Goal: Check status: Check status

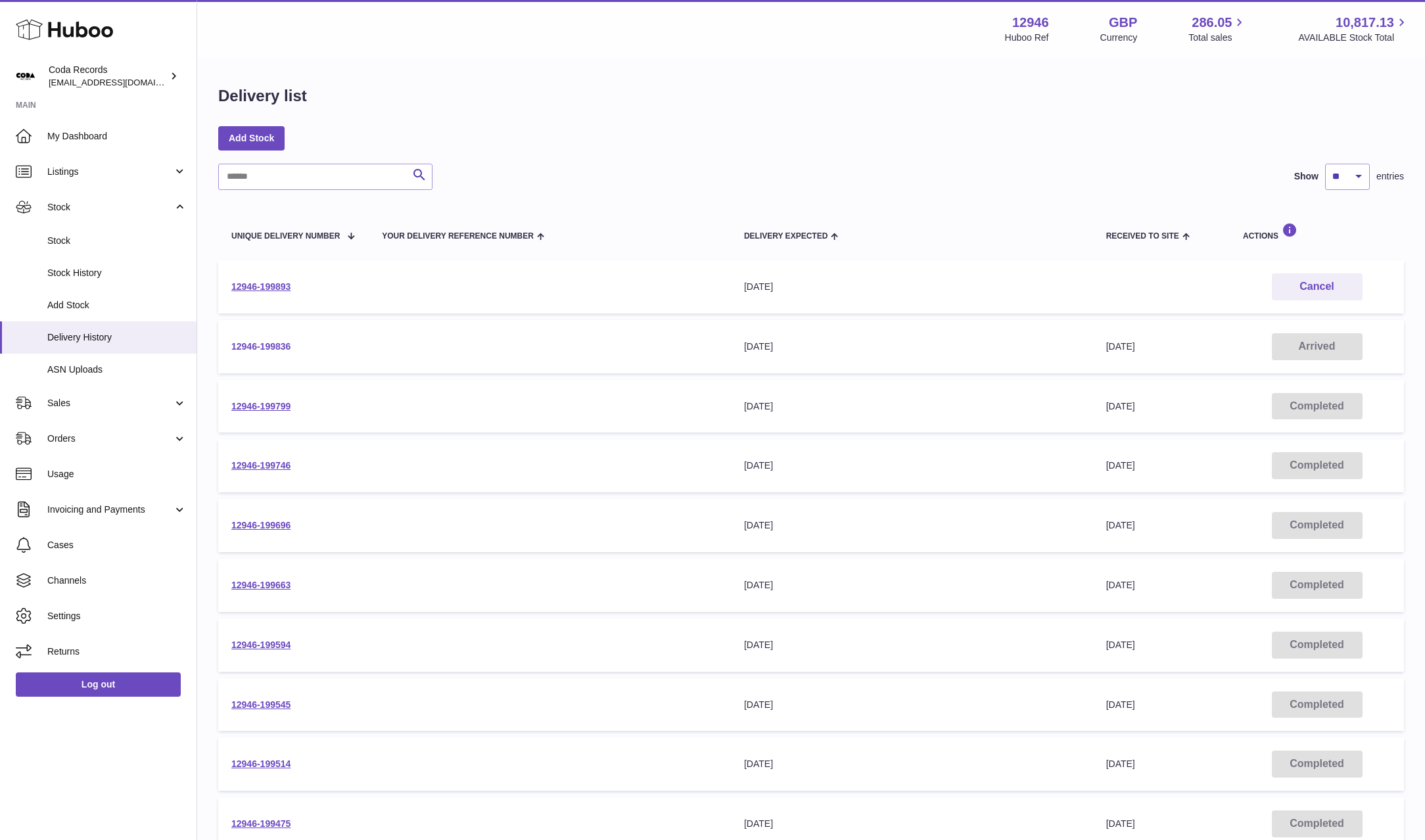
click at [278, 346] on link "12946-199836" at bounding box center [261, 346] width 59 height 10
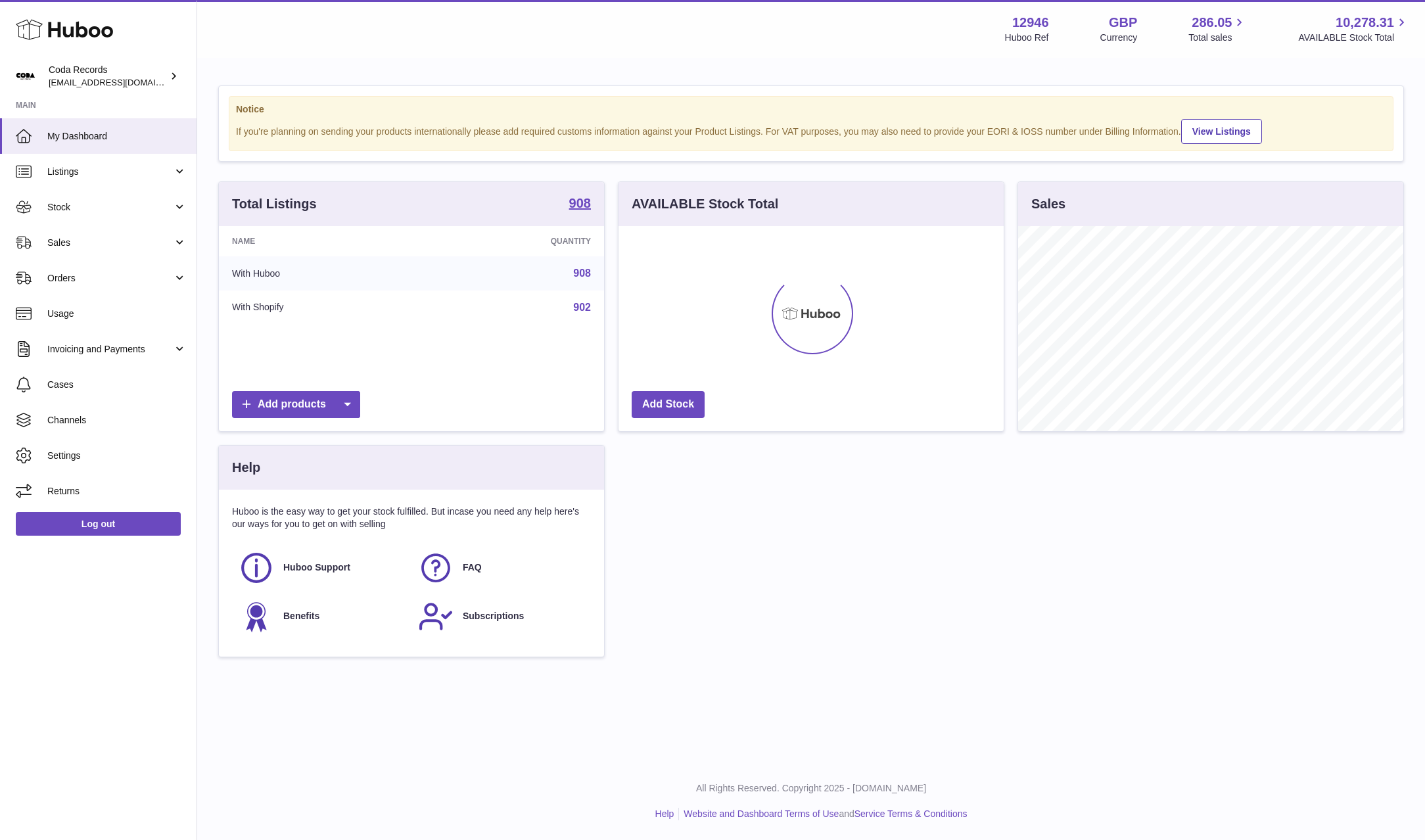
scroll to position [205, 386]
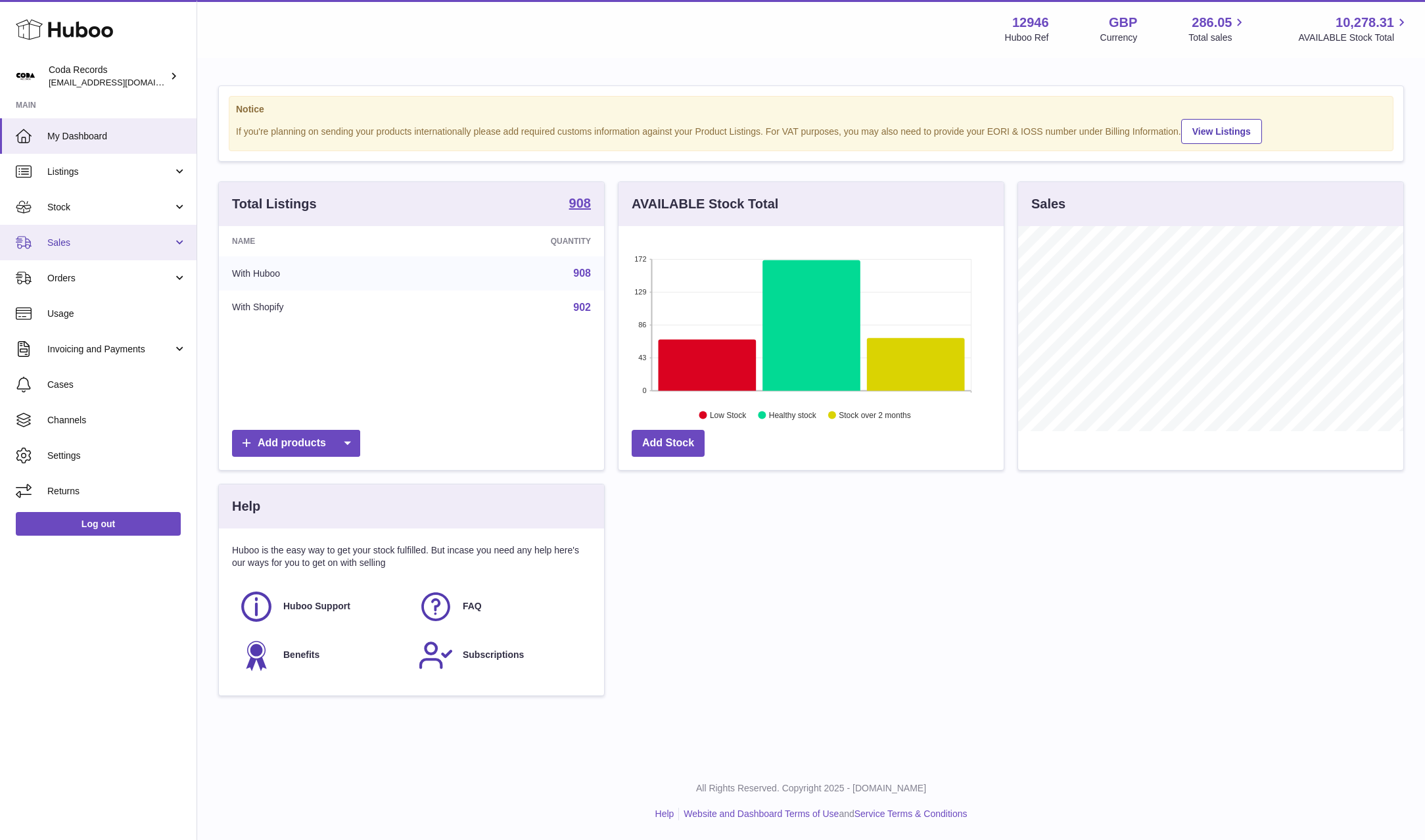
click at [100, 248] on span "Sales" at bounding box center [110, 243] width 126 height 13
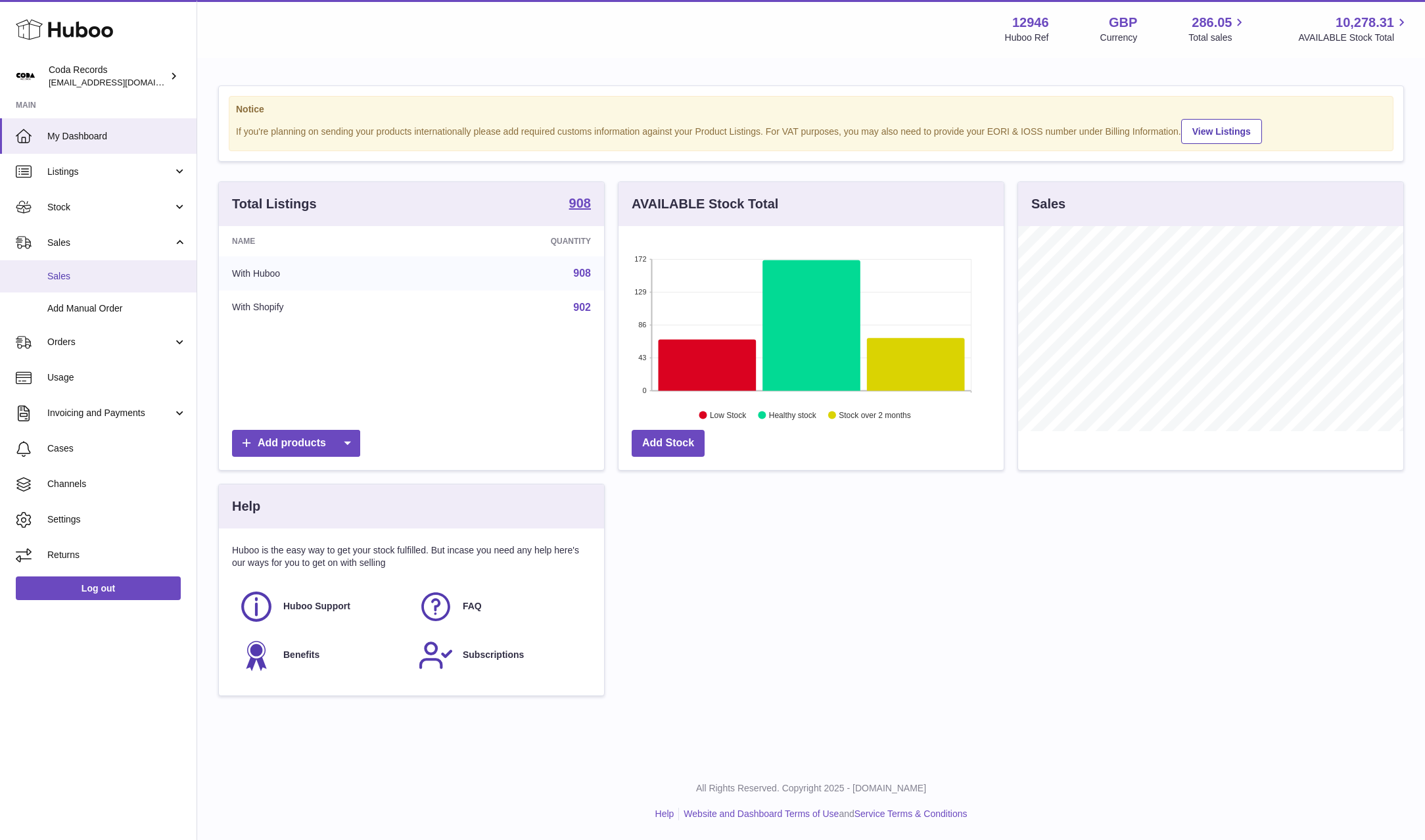
click at [101, 277] on span "Sales" at bounding box center [117, 276] width 140 height 13
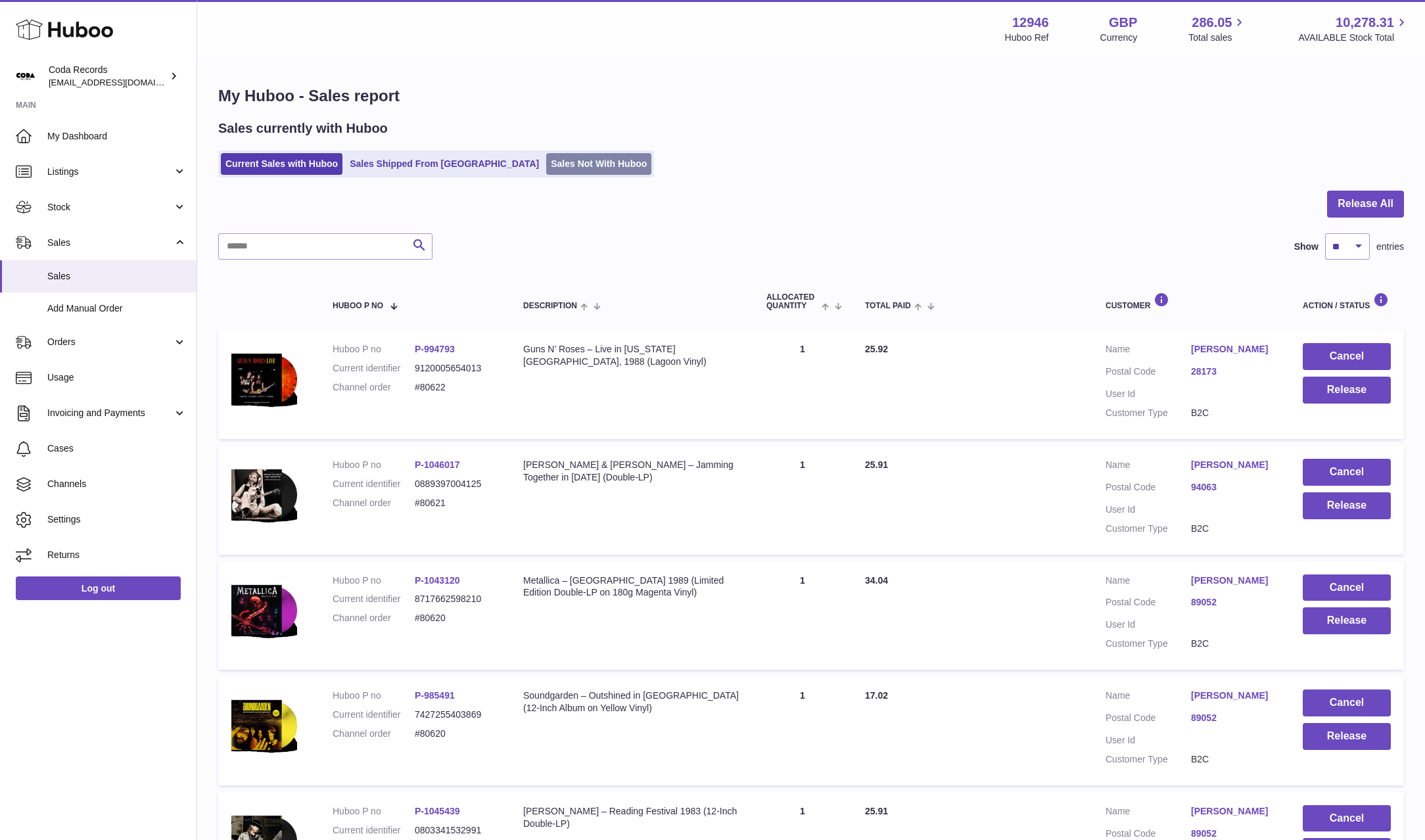
click at [546, 166] on link "Sales Not With Huboo" at bounding box center [599, 163] width 106 height 22
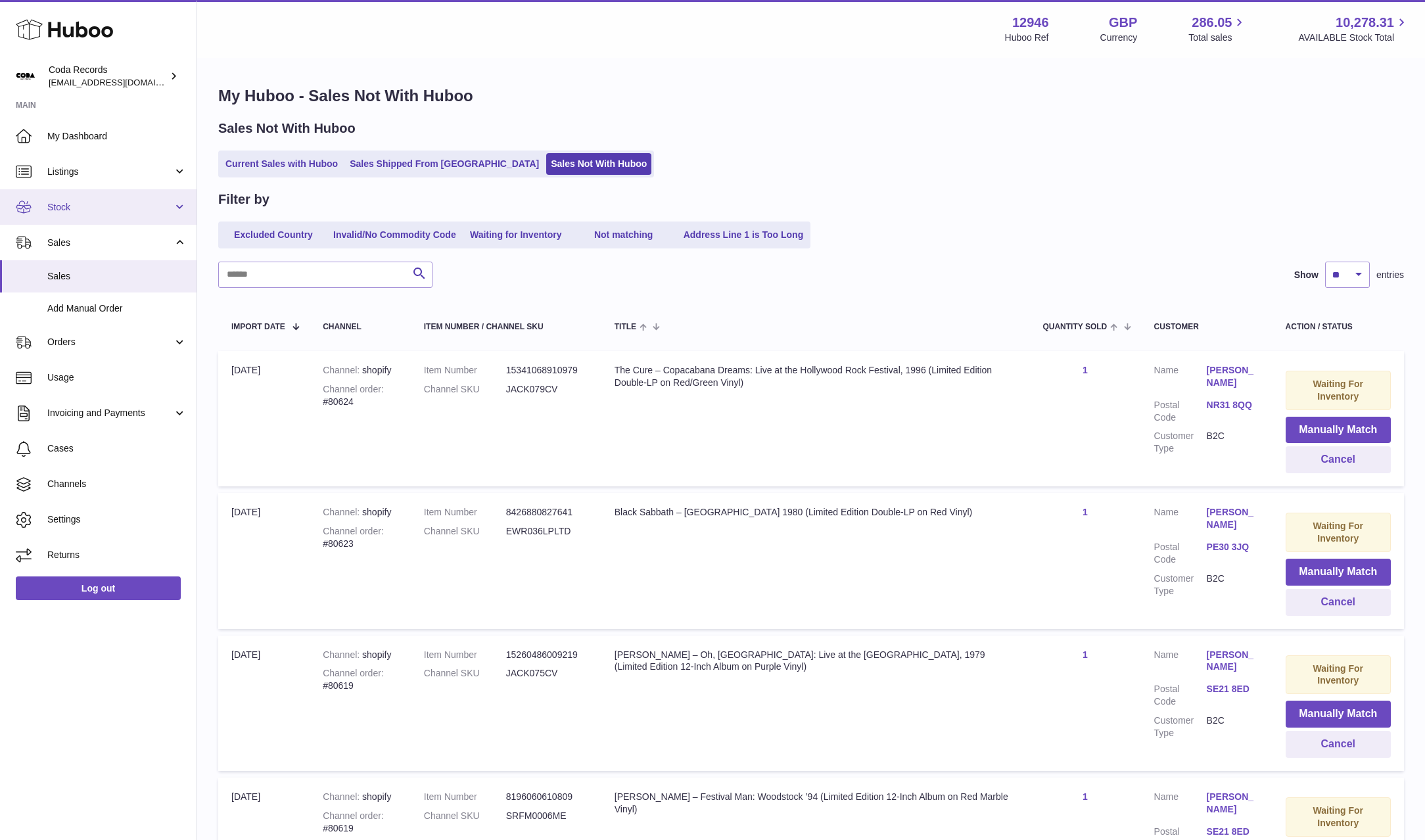
click at [93, 214] on link "Stock" at bounding box center [98, 207] width 197 height 36
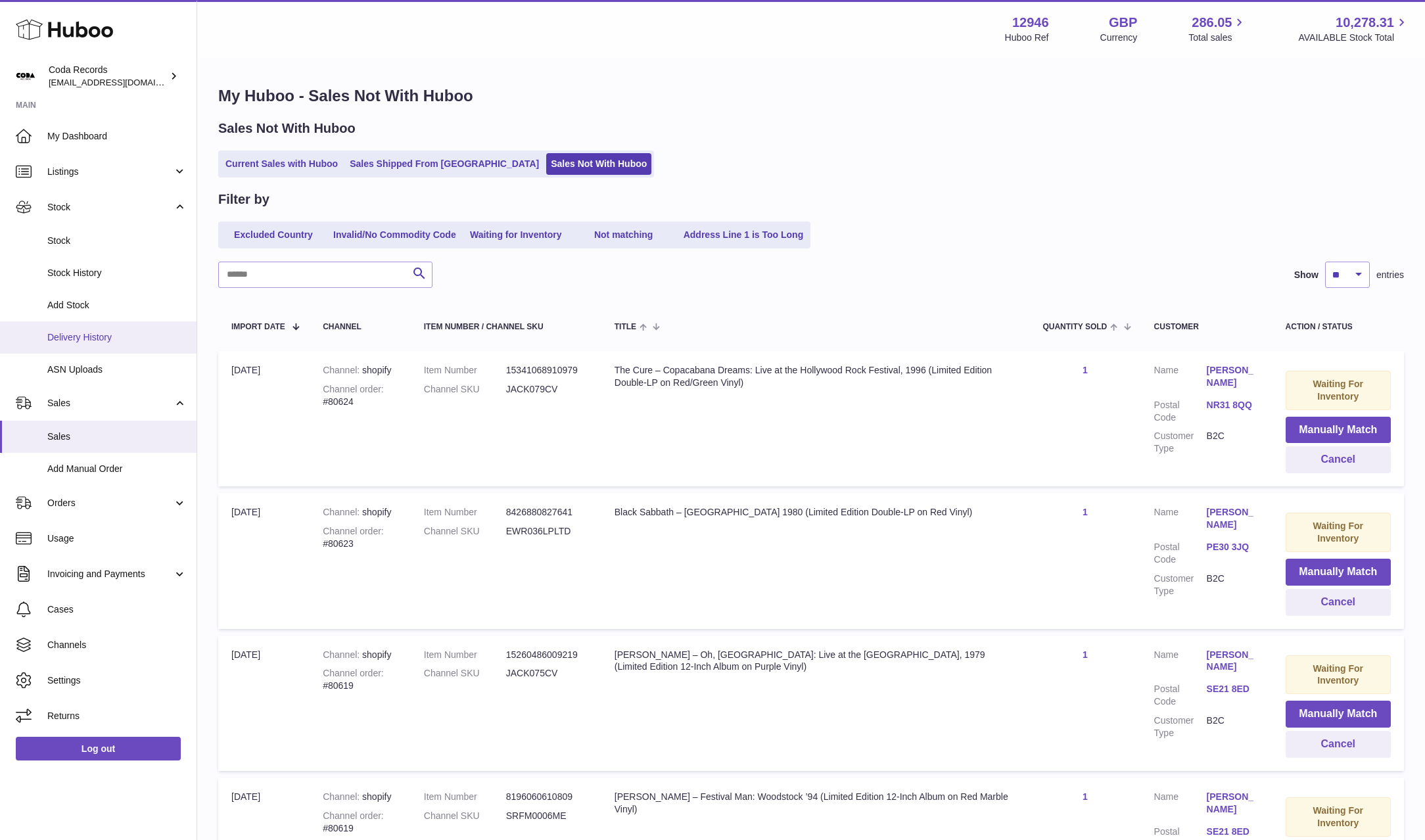
click at [105, 329] on link "Delivery History" at bounding box center [98, 337] width 197 height 32
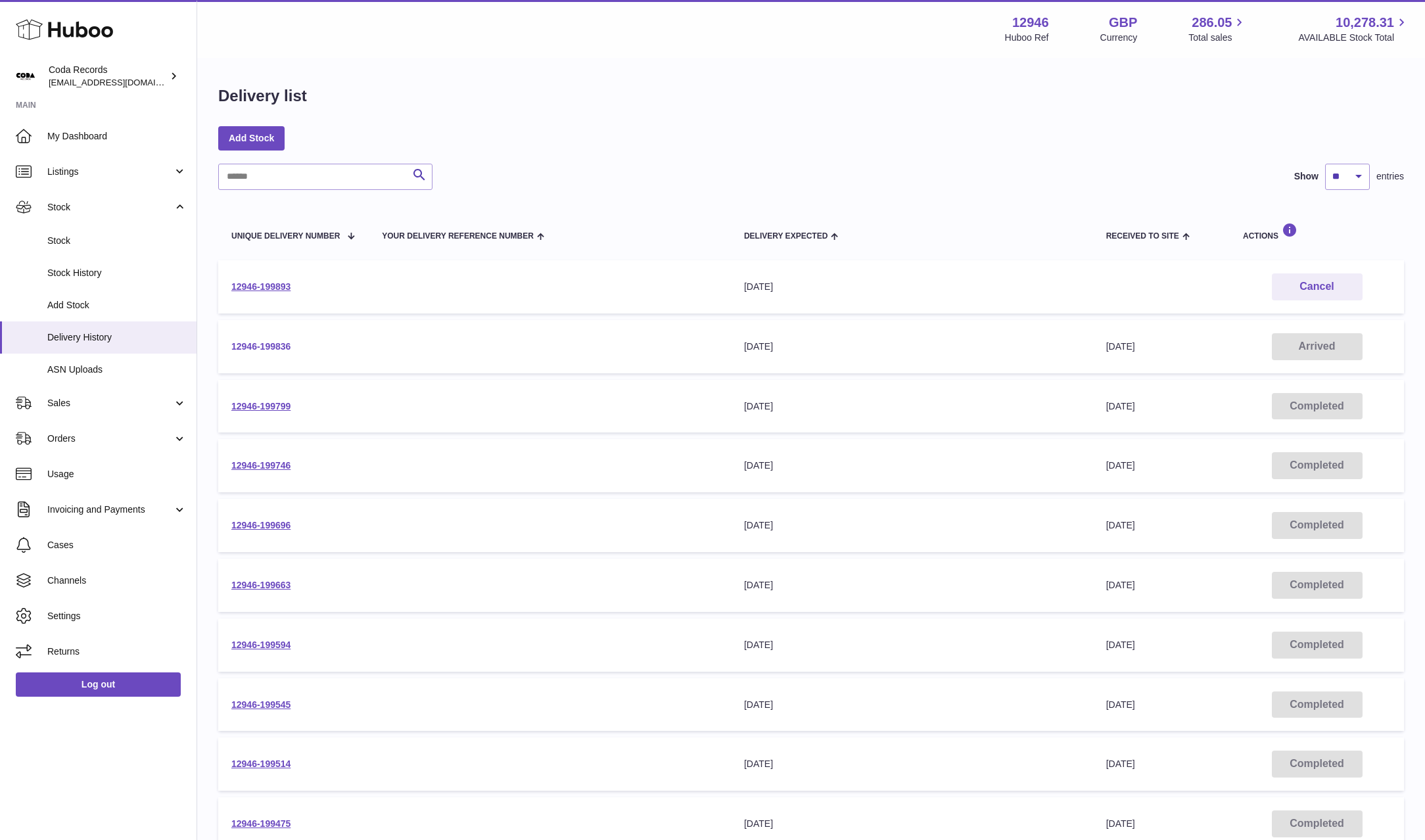
click at [271, 345] on link "12946-199836" at bounding box center [261, 346] width 59 height 10
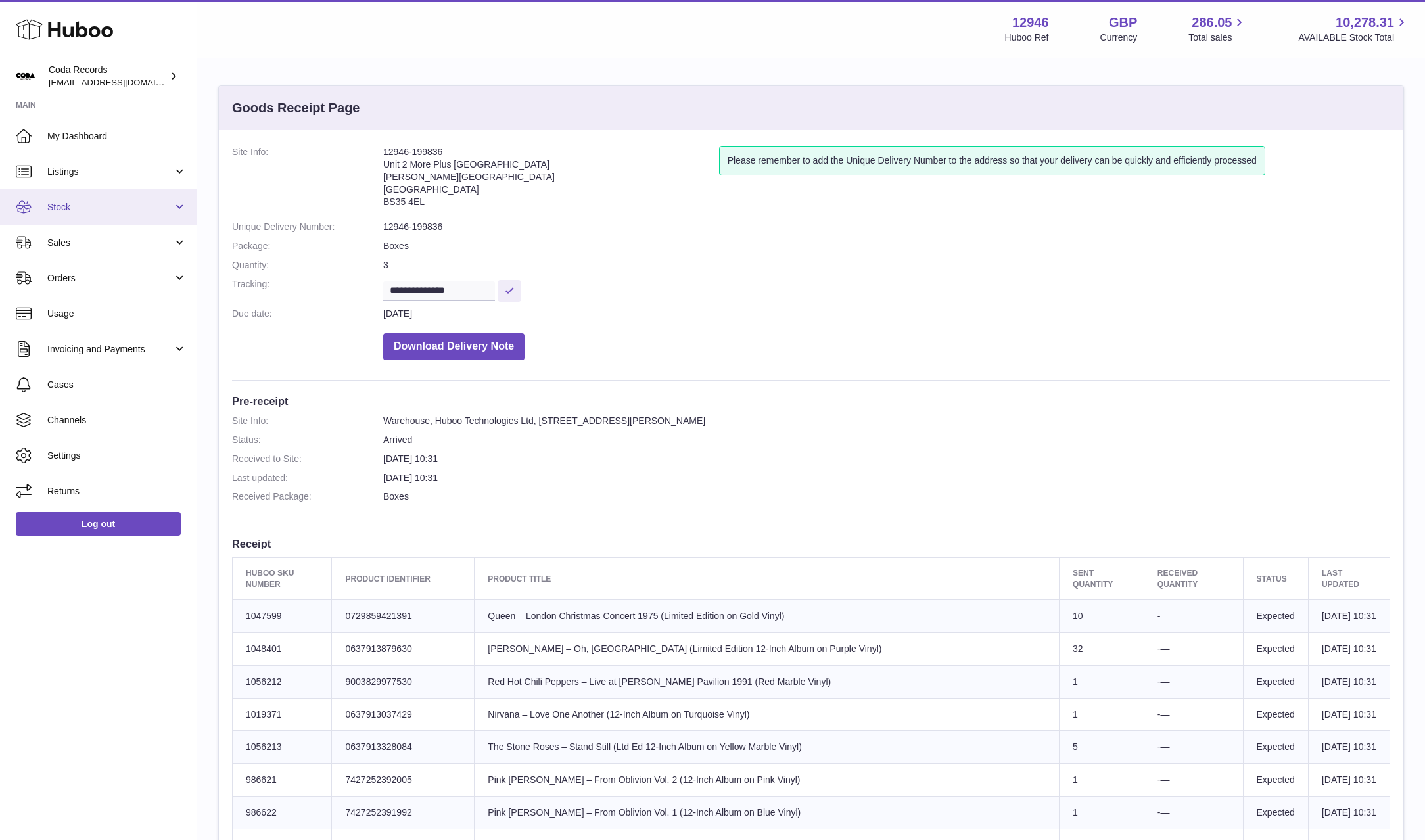
click at [107, 208] on span "Stock" at bounding box center [110, 207] width 126 height 13
click at [108, 208] on span "Stock" at bounding box center [110, 207] width 126 height 13
click at [107, 212] on span "Stock" at bounding box center [110, 207] width 126 height 13
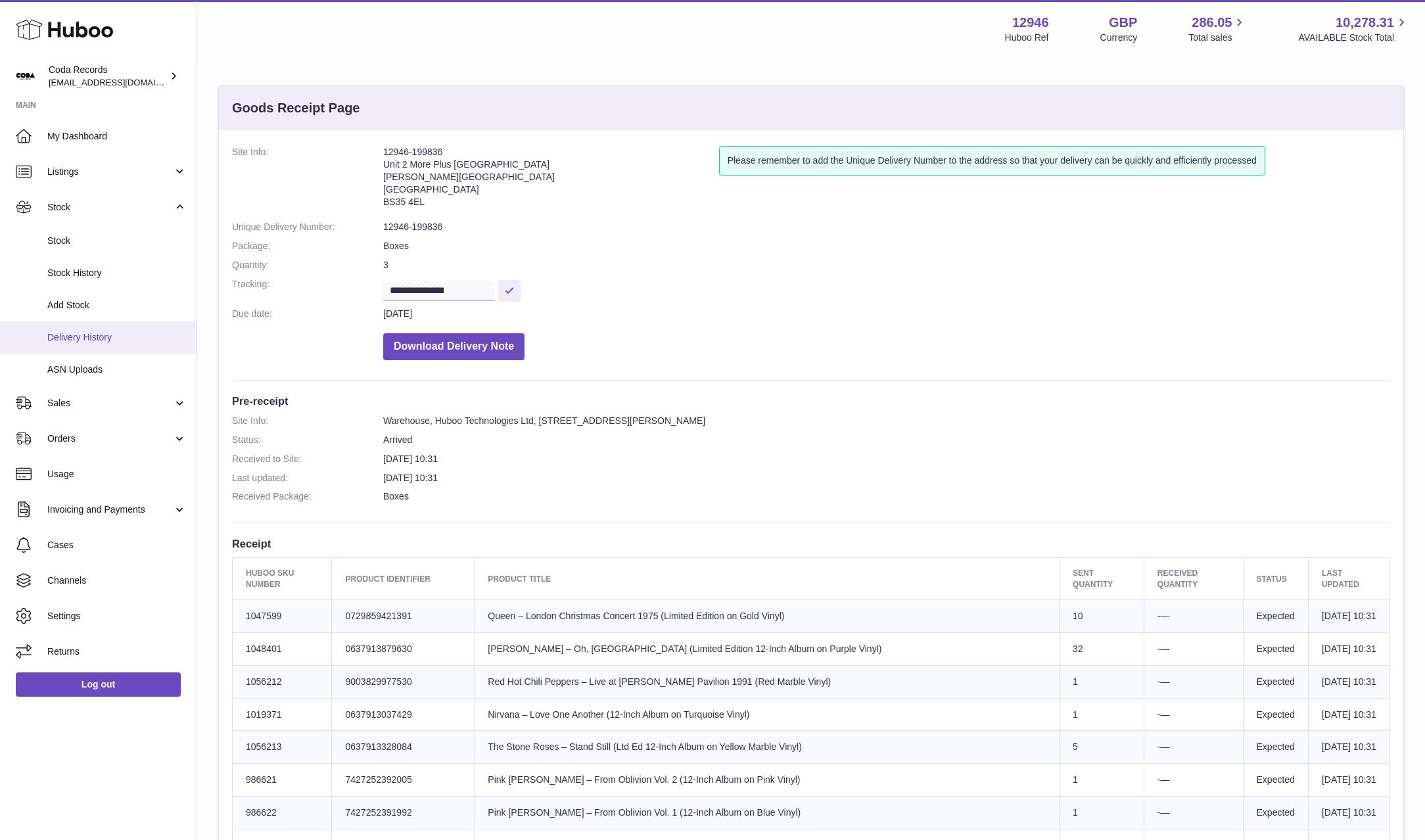
click at [109, 335] on span "Delivery History" at bounding box center [117, 337] width 140 height 13
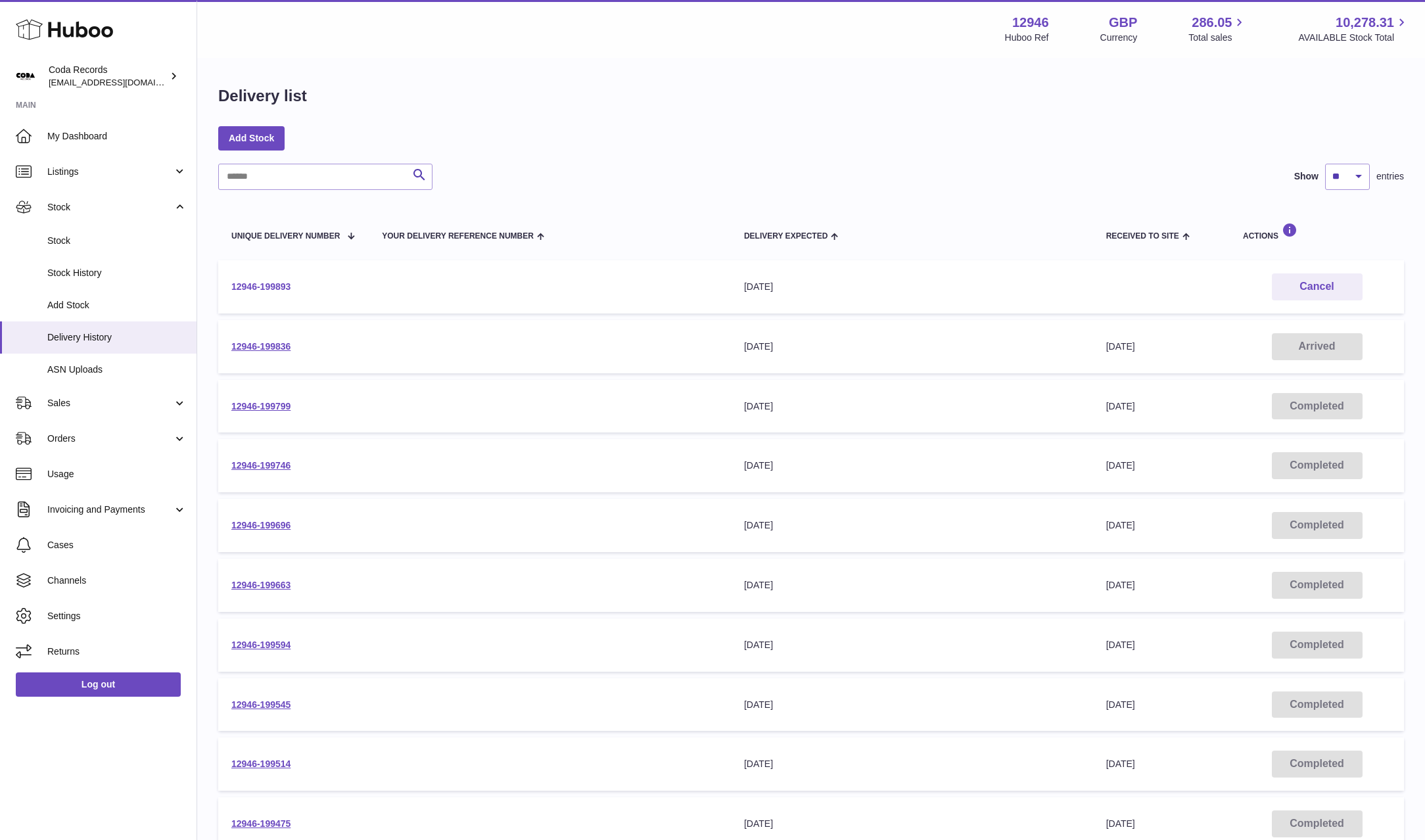
click at [256, 284] on link "12946-199893" at bounding box center [261, 287] width 59 height 10
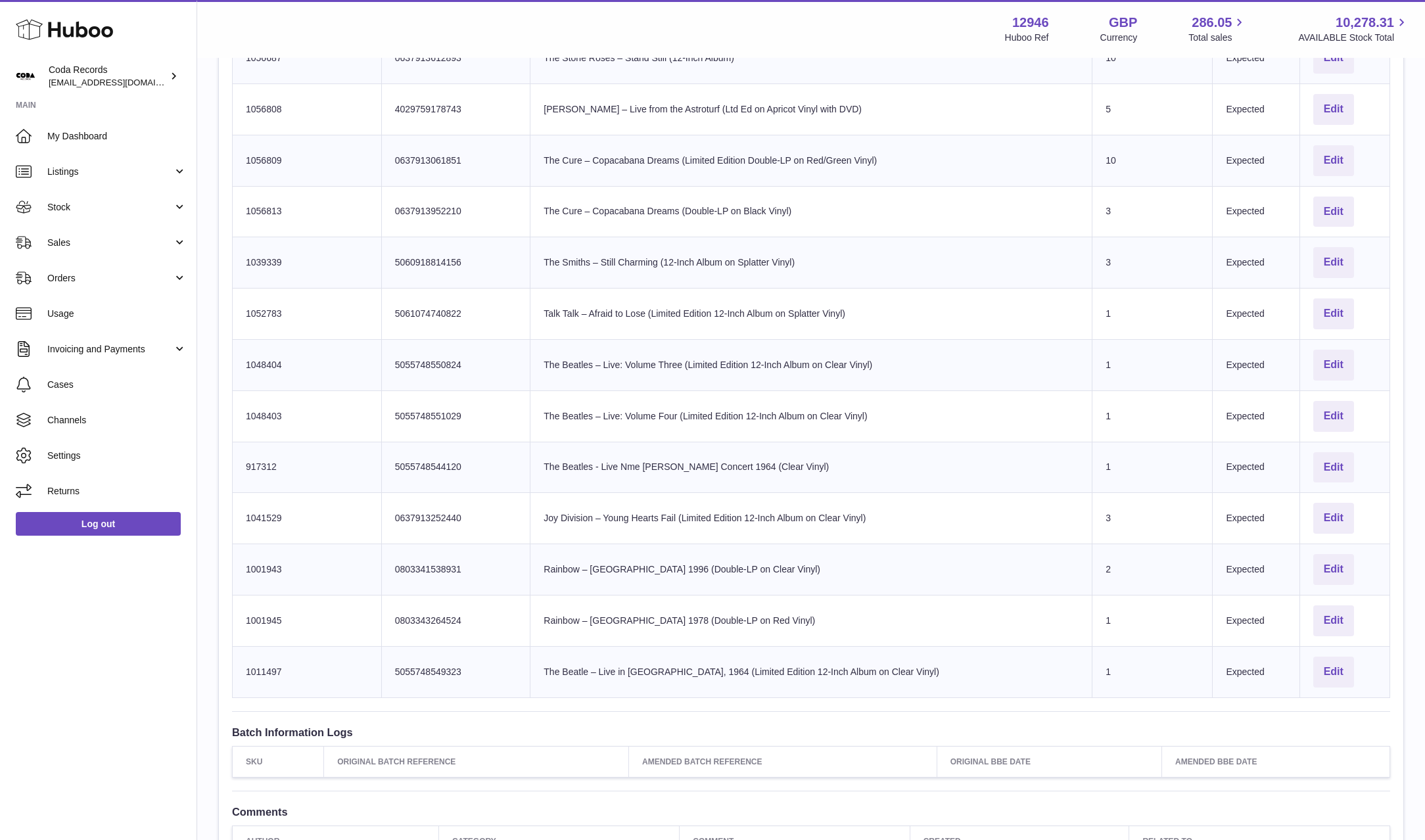
scroll to position [1209, 0]
